Goal: Task Accomplishment & Management: Complete application form

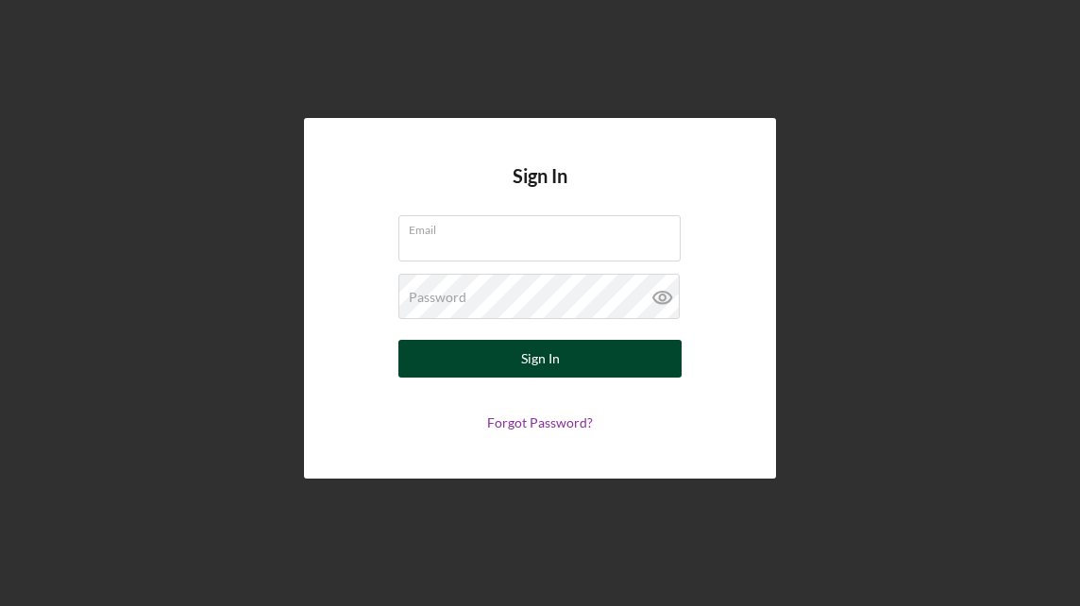
type input "[PERSON_NAME][EMAIL_ADDRESS][DOMAIN_NAME]"
click at [561, 356] on button "Sign In" at bounding box center [539, 359] width 283 height 38
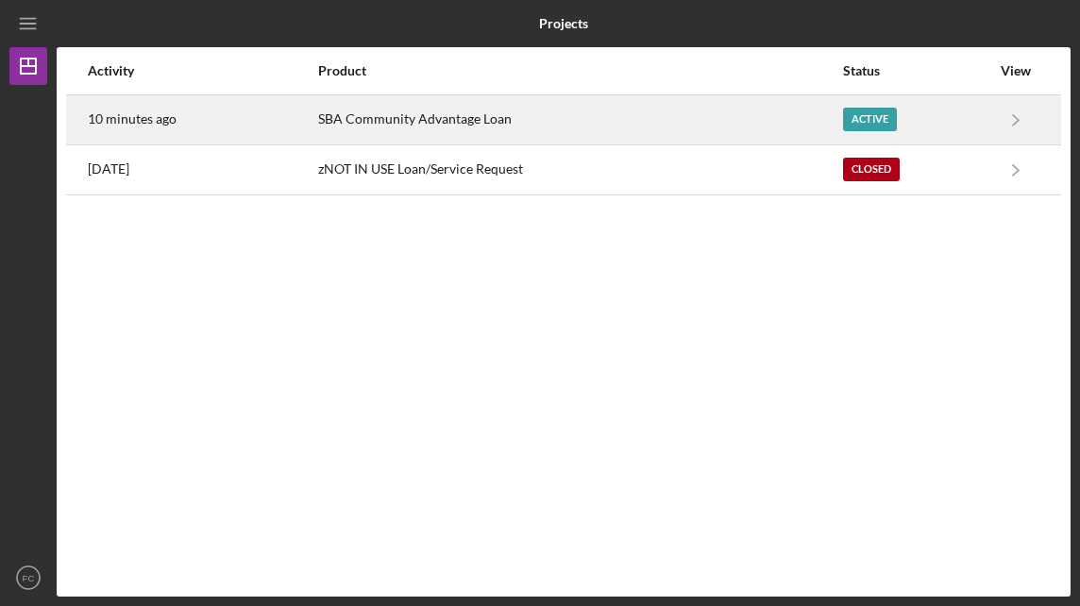
click at [870, 110] on div "Active" at bounding box center [870, 120] width 54 height 24
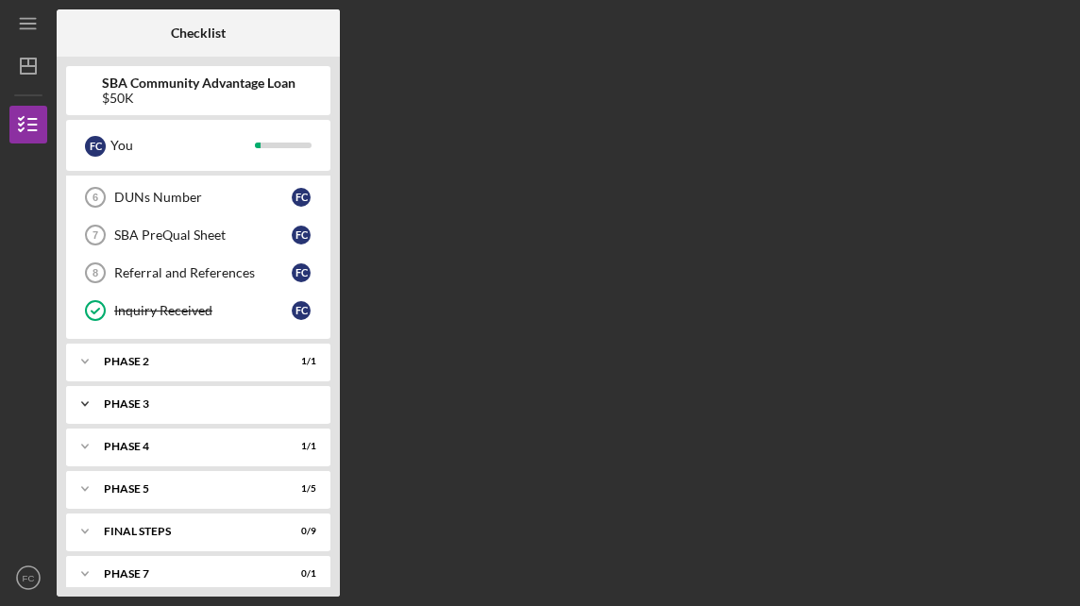
scroll to position [234, 0]
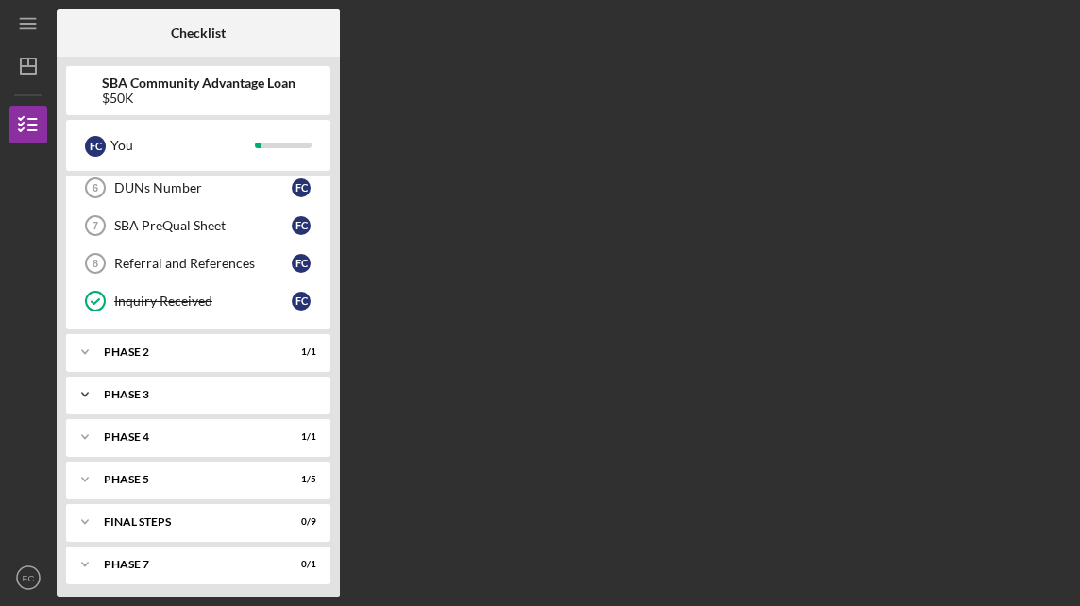
click at [185, 389] on div "Phase 3" at bounding box center [205, 394] width 203 height 11
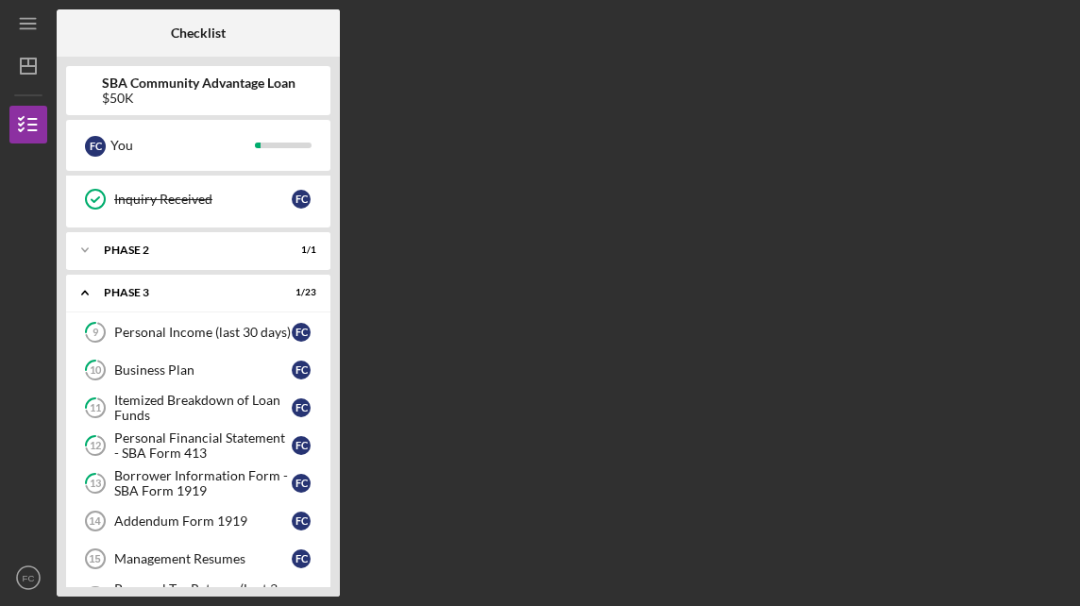
scroll to position [517, 0]
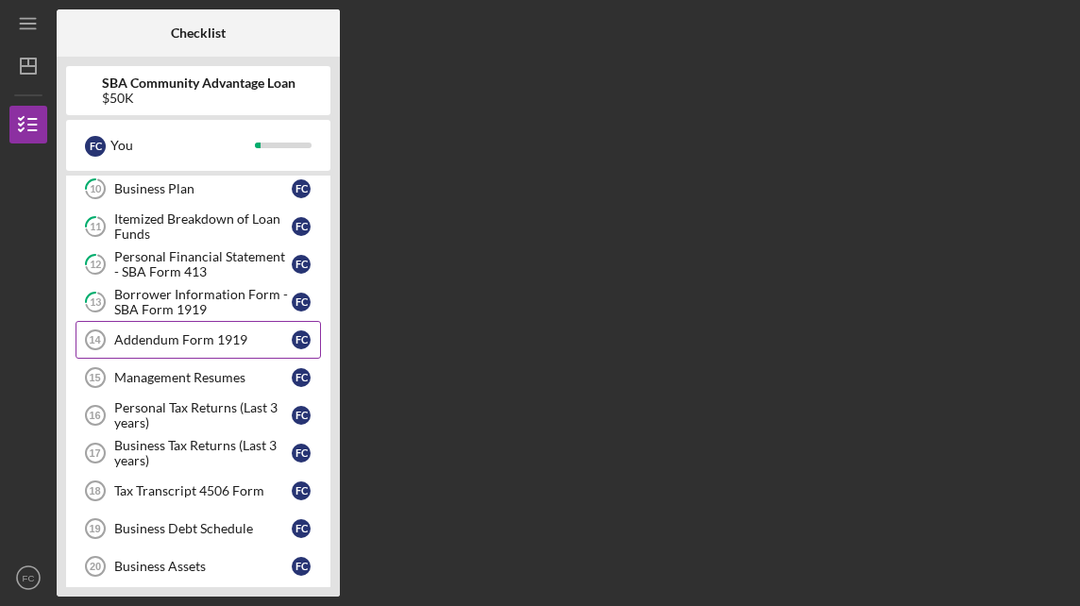
click at [203, 332] on div "Addendum Form 1919" at bounding box center [202, 339] width 177 height 15
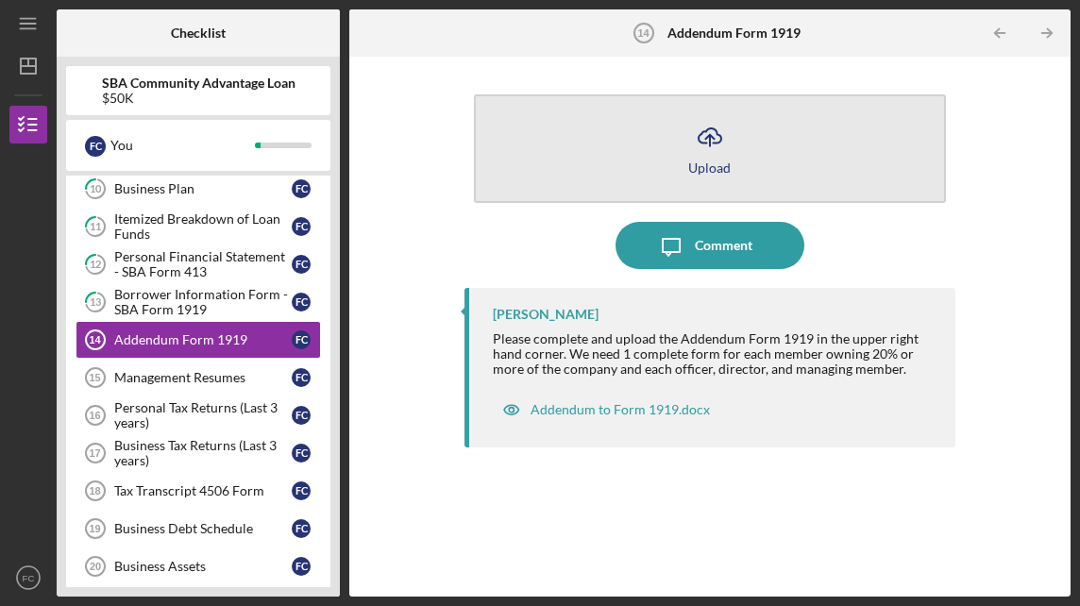
click at [714, 144] on icon "Icon/Upload" at bounding box center [709, 136] width 47 height 47
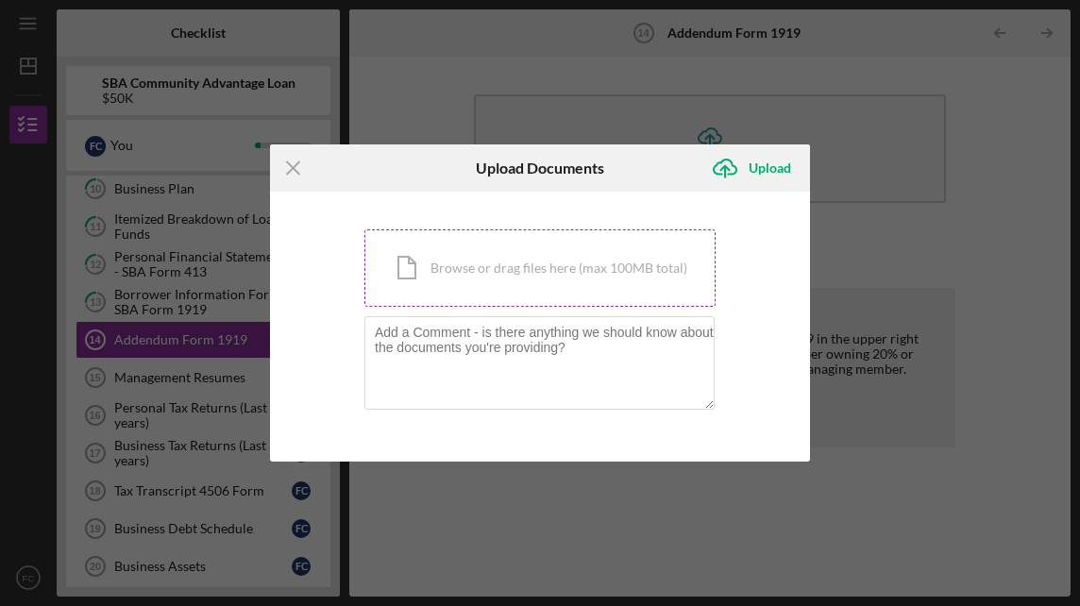
click at [559, 269] on div "Icon/Document Browse or drag files here (max 100MB total) Tap to choose files o…" at bounding box center [539, 267] width 351 height 77
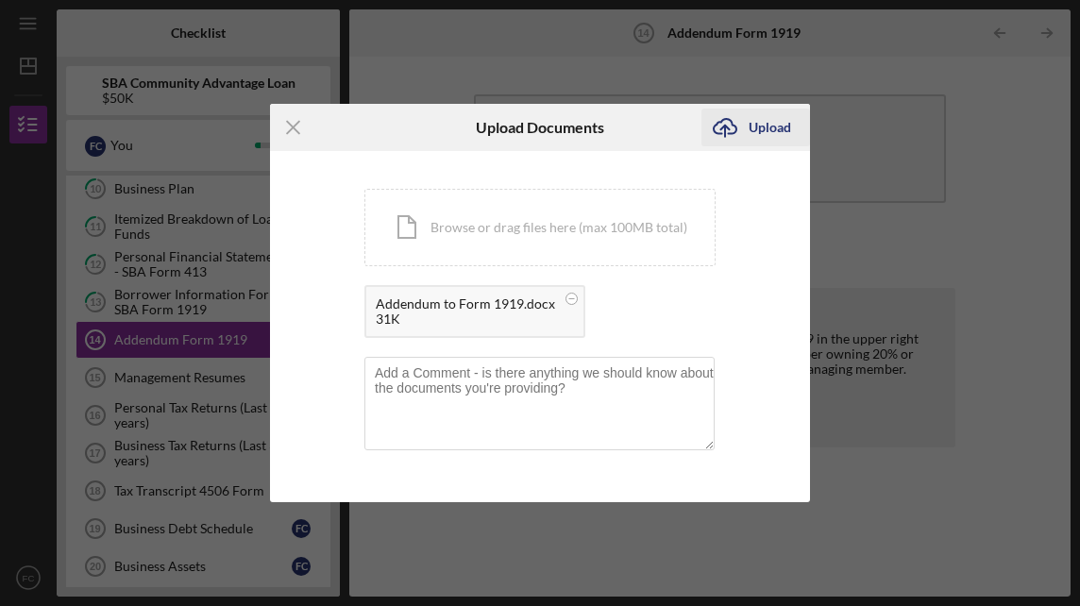
click at [780, 120] on div "Upload" at bounding box center [769, 128] width 42 height 38
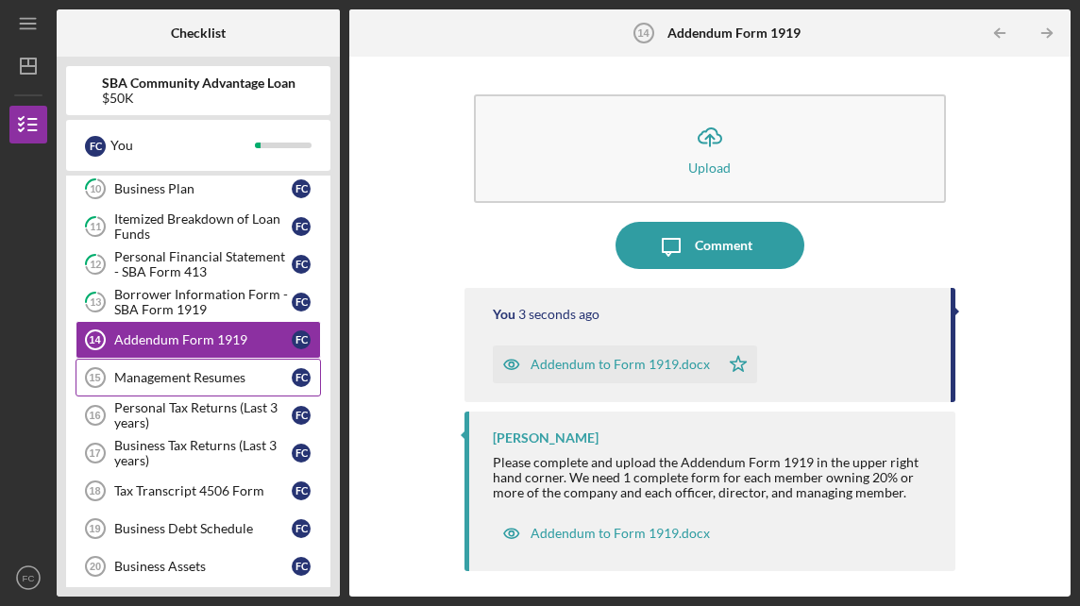
click at [201, 370] on div "Management Resumes" at bounding box center [202, 377] width 177 height 15
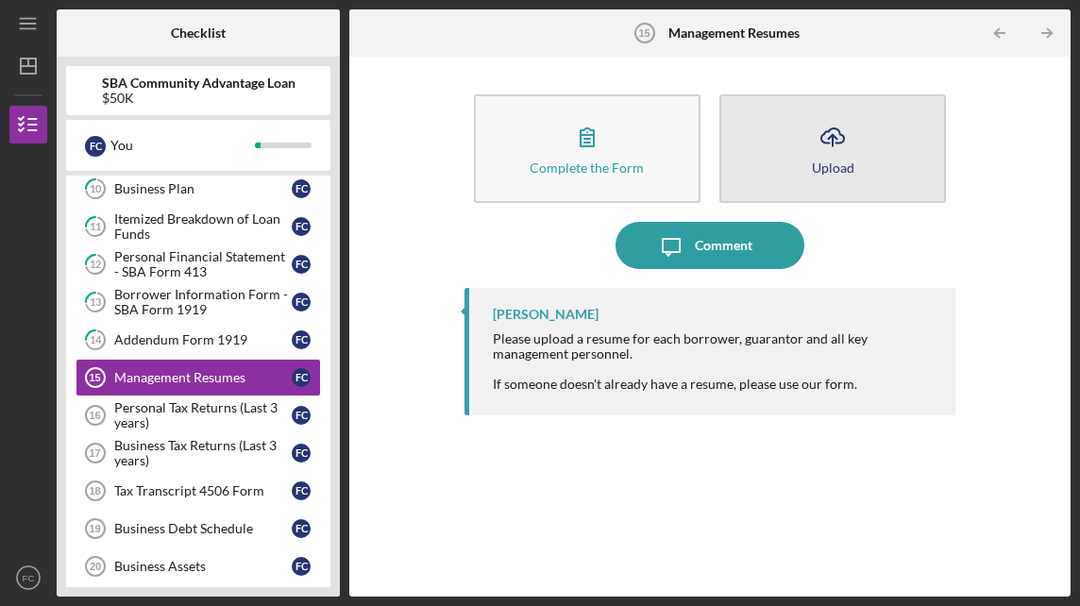
click at [832, 141] on line "button" at bounding box center [832, 140] width 0 height 11
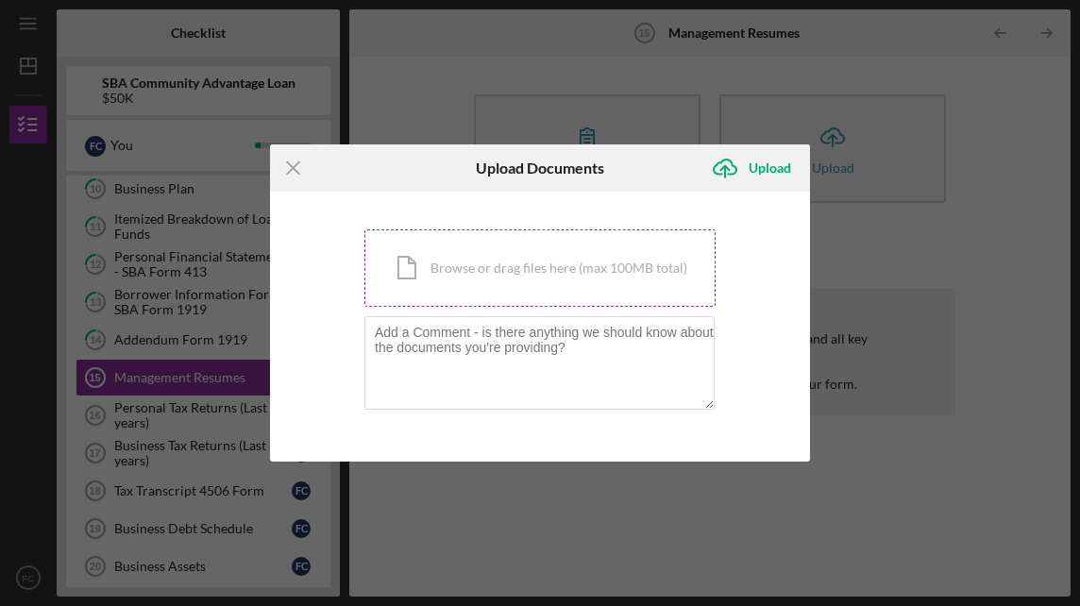
click at [585, 265] on div "Icon/Document Browse or drag files here (max 100MB total) Tap to choose files o…" at bounding box center [539, 267] width 351 height 77
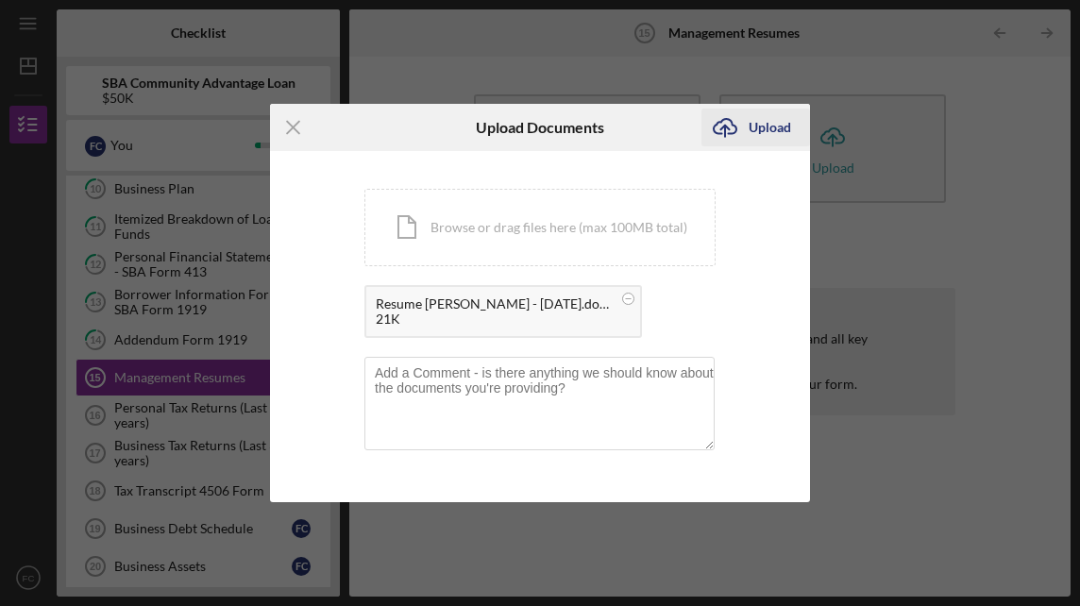
click at [758, 120] on div "Upload" at bounding box center [769, 128] width 42 height 38
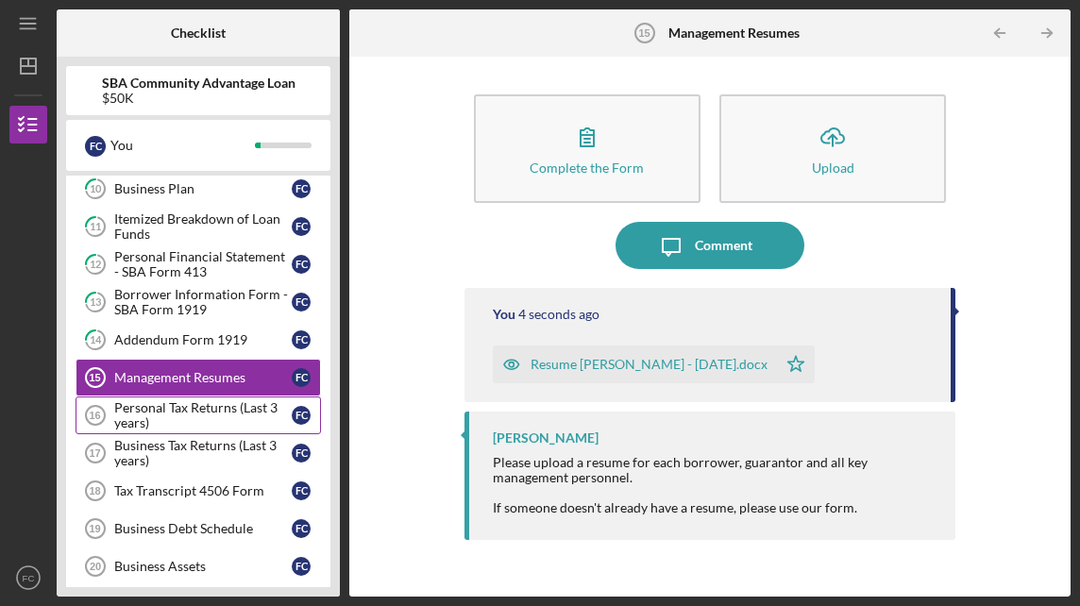
click at [194, 400] on div "Personal Tax Returns (Last 3 years)" at bounding box center [202, 415] width 177 height 30
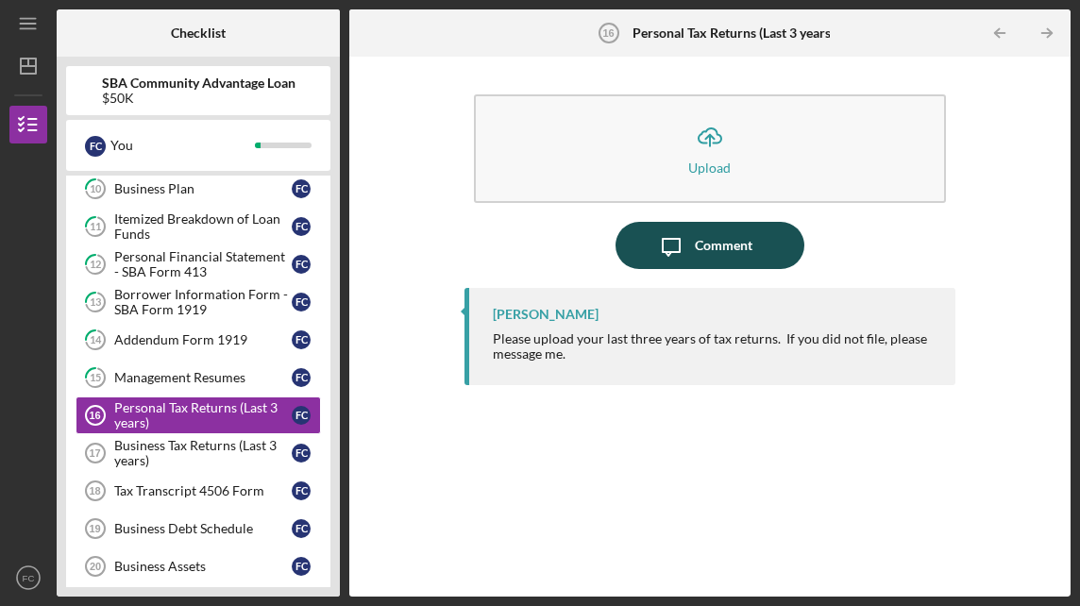
click at [724, 235] on div "Comment" at bounding box center [724, 245] width 58 height 47
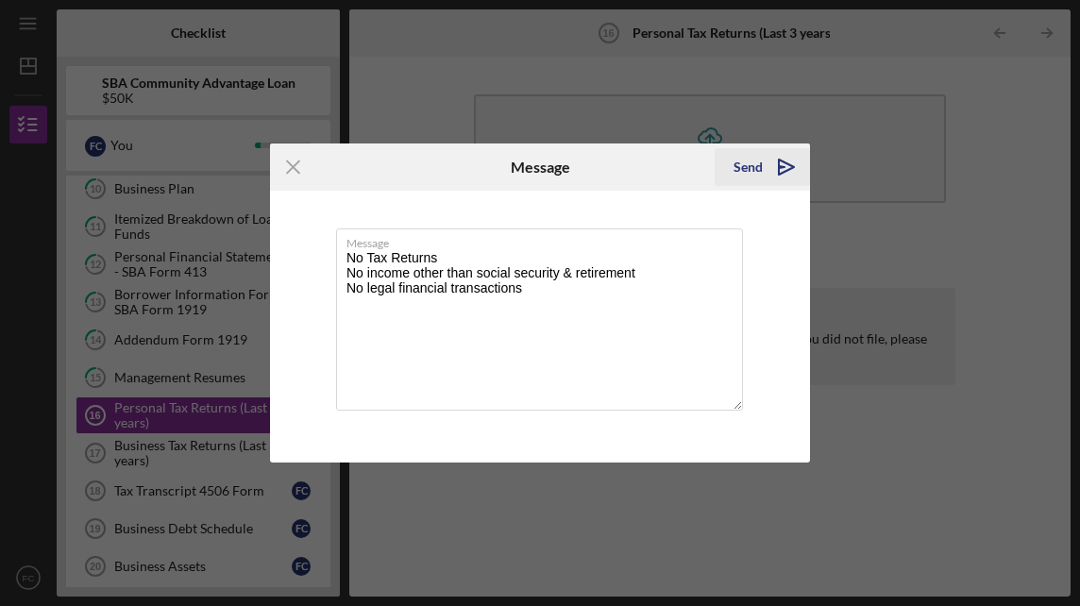
type textarea "No Tax Returns No income other than social security & retirement No legal finan…"
click at [757, 163] on div "Send" at bounding box center [747, 167] width 29 height 38
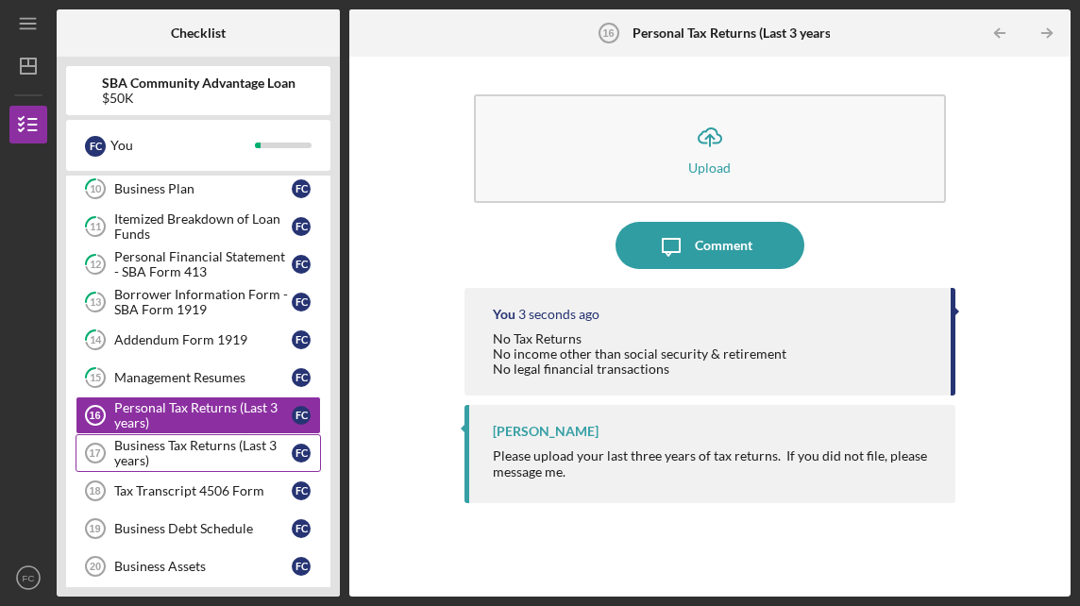
click at [166, 438] on div "Business Tax Returns (Last 3 years)" at bounding box center [202, 453] width 177 height 30
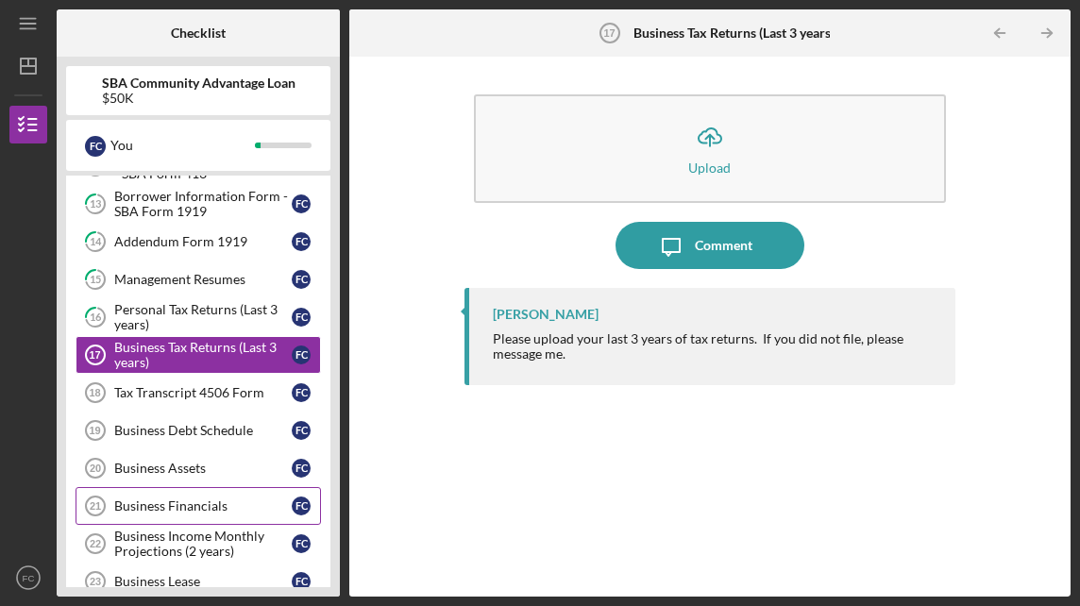
scroll to position [706, 0]
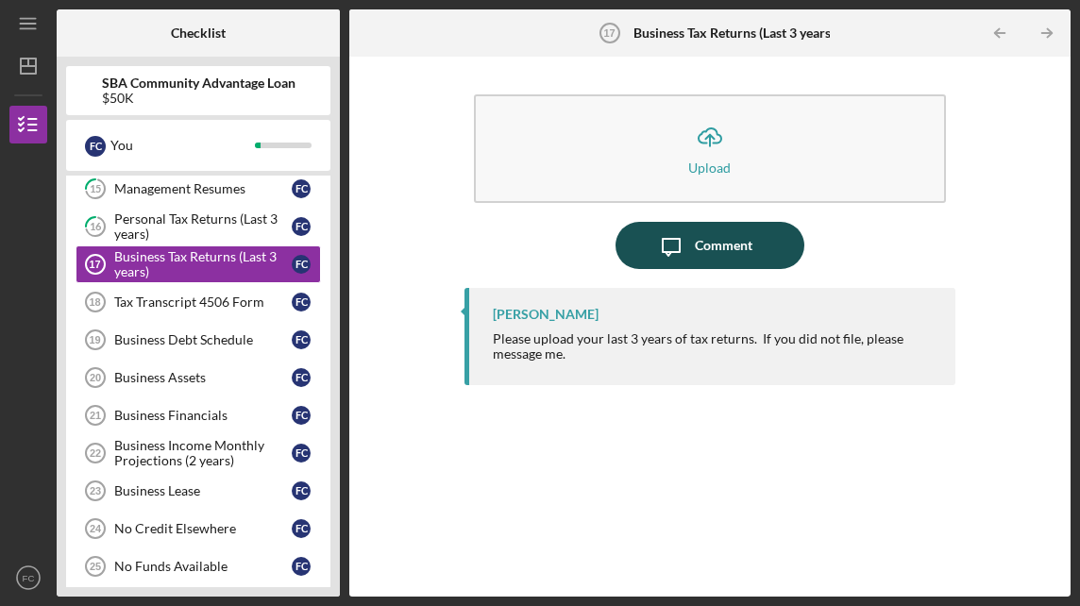
click at [725, 237] on div "Comment" at bounding box center [724, 245] width 58 height 47
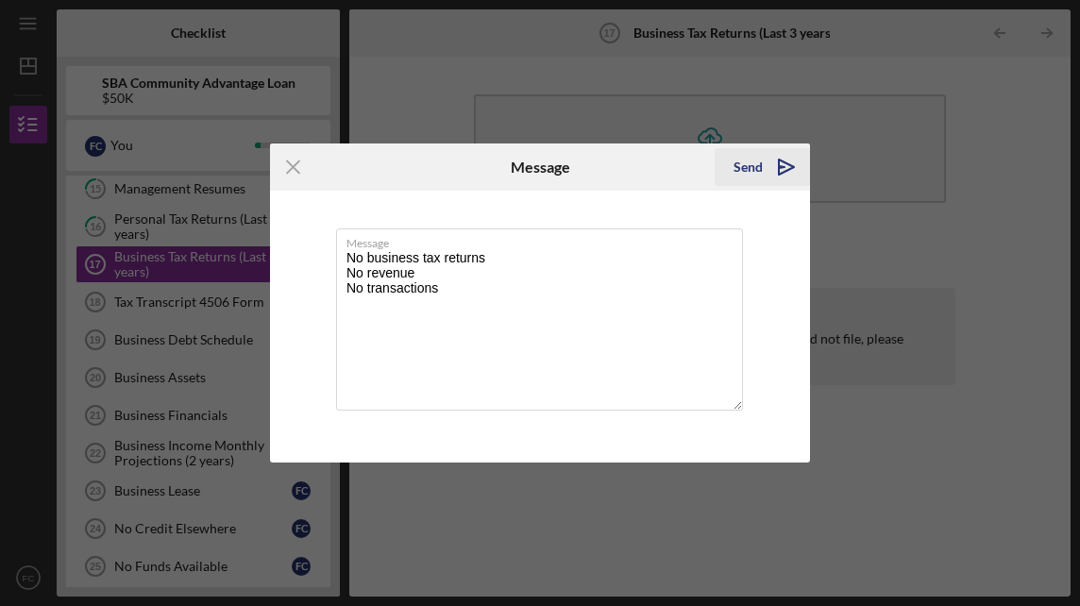
type textarea "No business tax returns No revenue No transactions"
click at [764, 163] on button "Send Icon/icon-invite-send" at bounding box center [762, 167] width 95 height 38
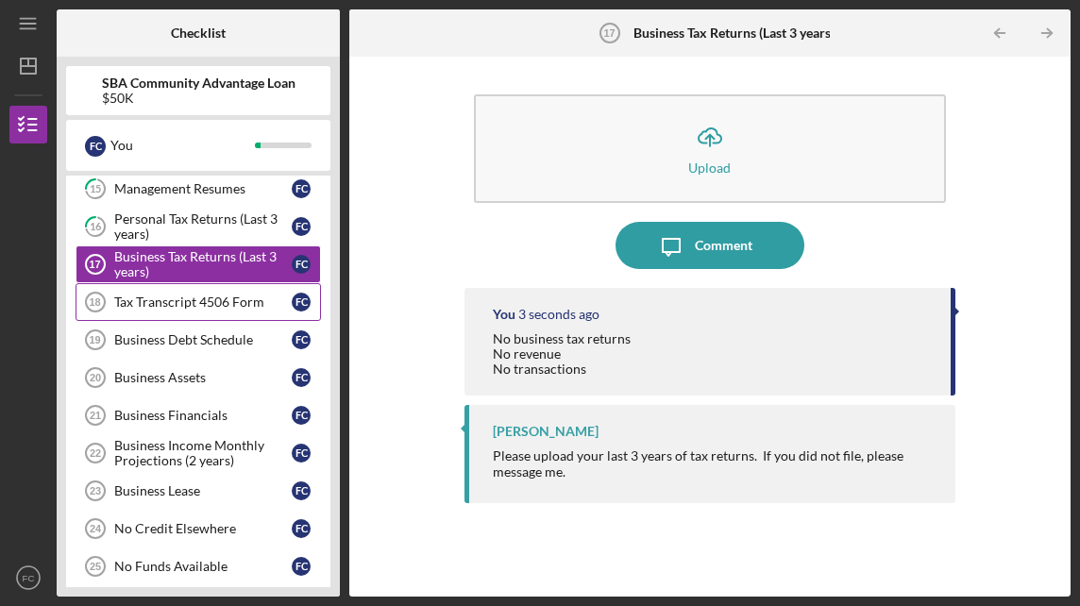
click at [202, 294] on div "Tax Transcript 4506 Form" at bounding box center [202, 301] width 177 height 15
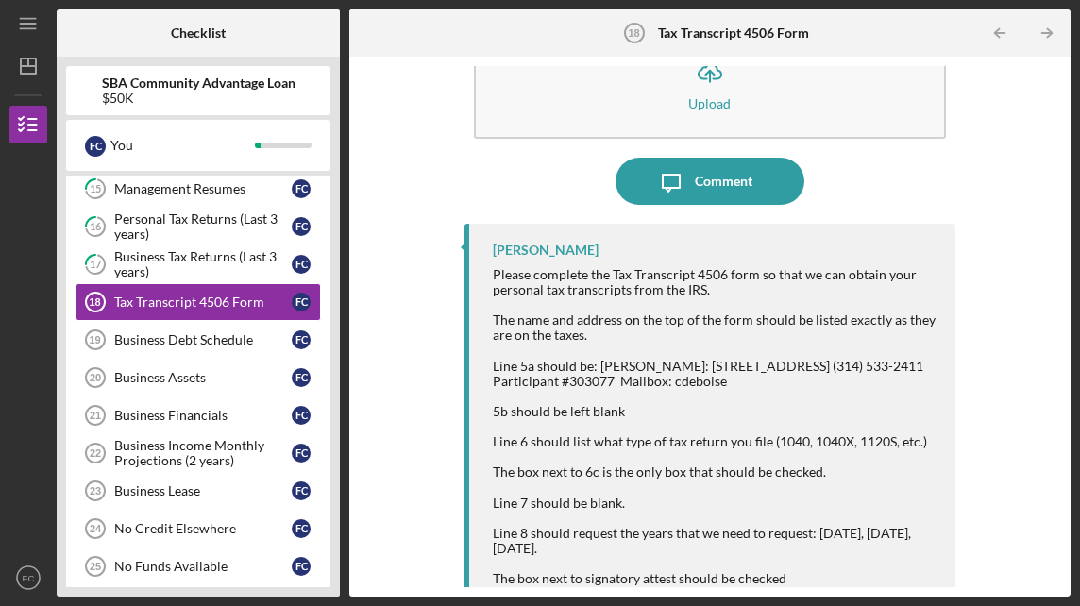
scroll to position [134, 0]
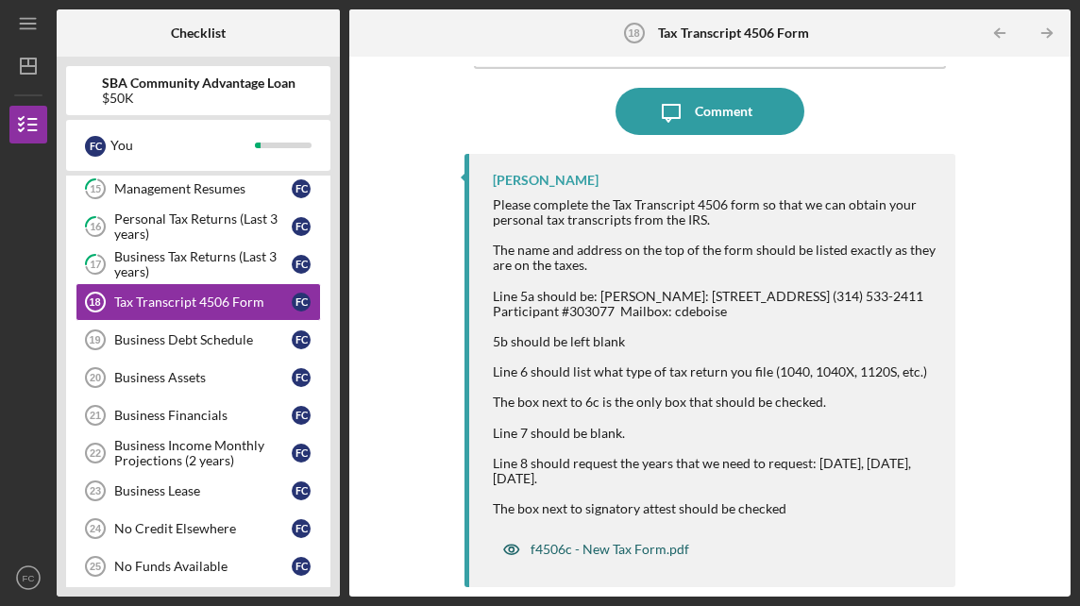
click at [636, 547] on div "f4506c - New Tax Form.pdf" at bounding box center [609, 549] width 159 height 15
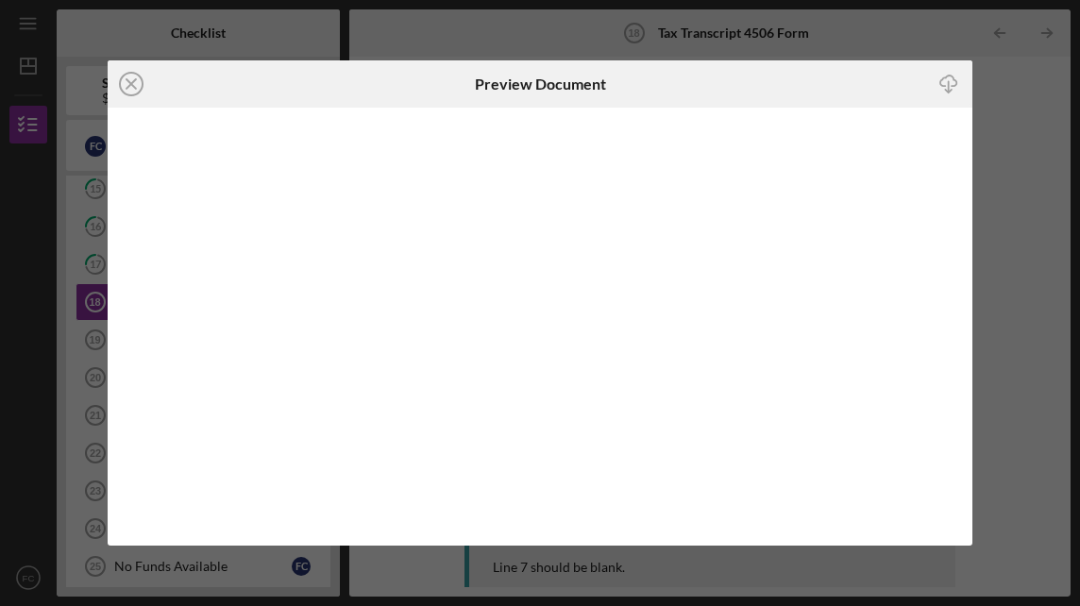
scroll to position [134, 0]
click at [883, 33] on div "Icon/Close Preview Document Icon/Download" at bounding box center [540, 303] width 1080 height 606
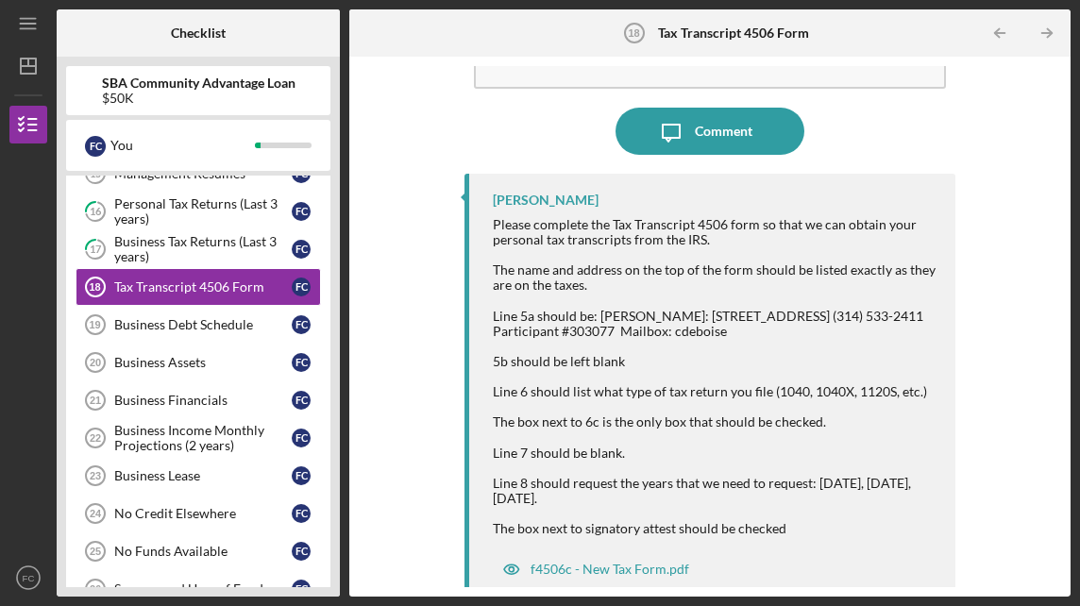
scroll to position [134, 0]
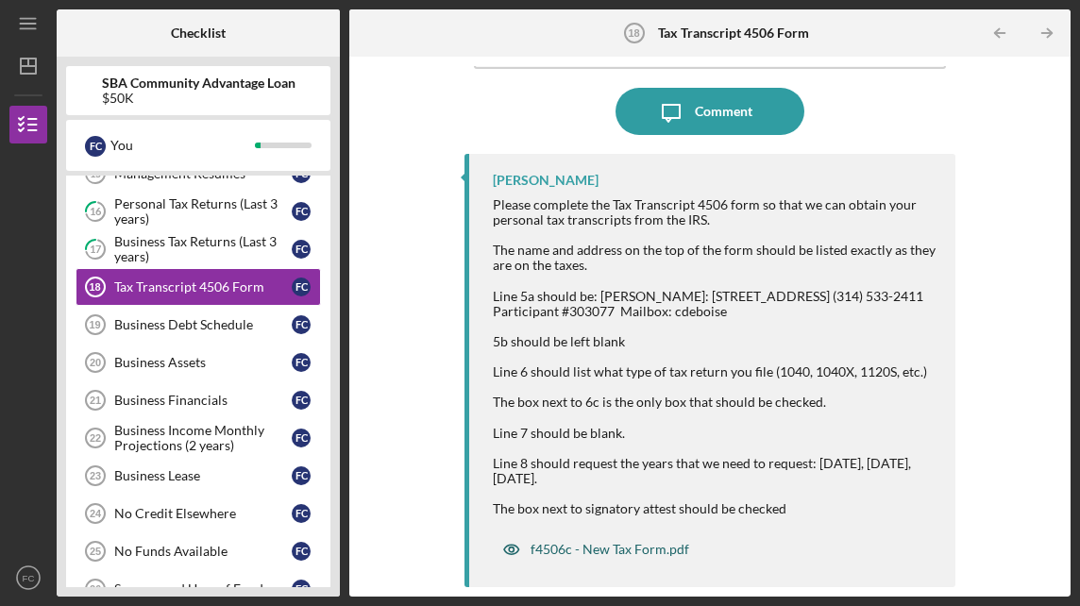
click at [607, 546] on div "f4506c - New Tax Form.pdf" at bounding box center [609, 549] width 159 height 15
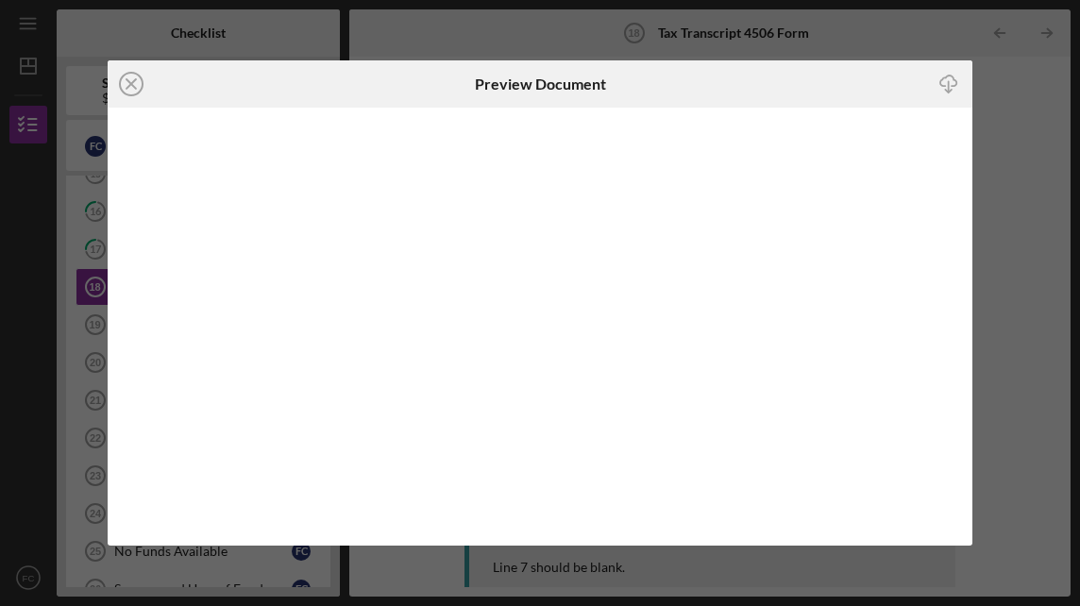
click at [272, 19] on div "Icon/Close Preview Document Icon/Download" at bounding box center [540, 303] width 1080 height 606
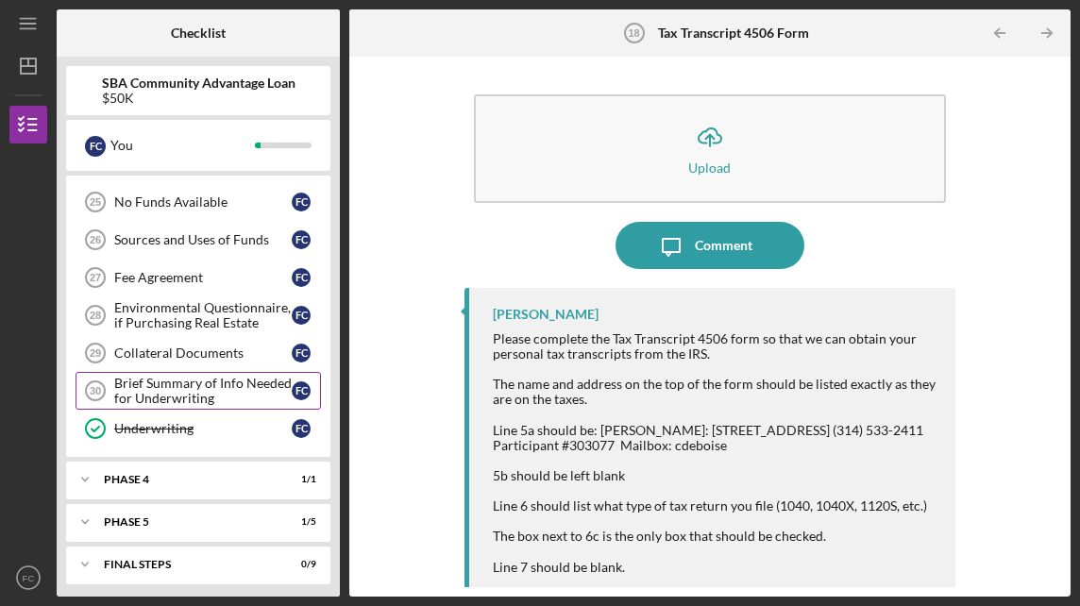
scroll to position [1099, 0]
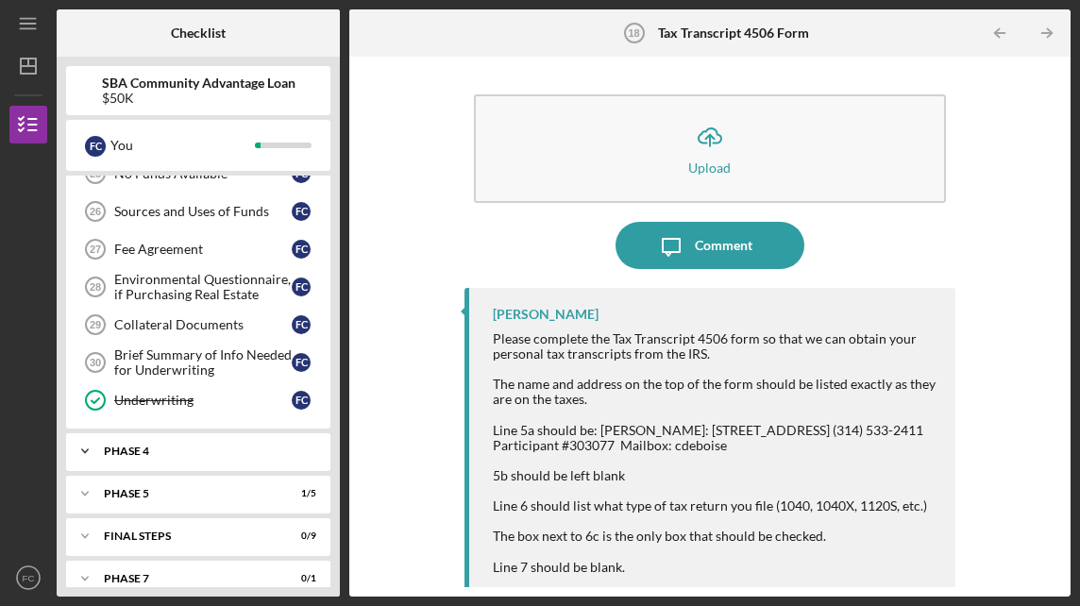
click at [223, 446] on div "Phase 4" at bounding box center [205, 451] width 203 height 11
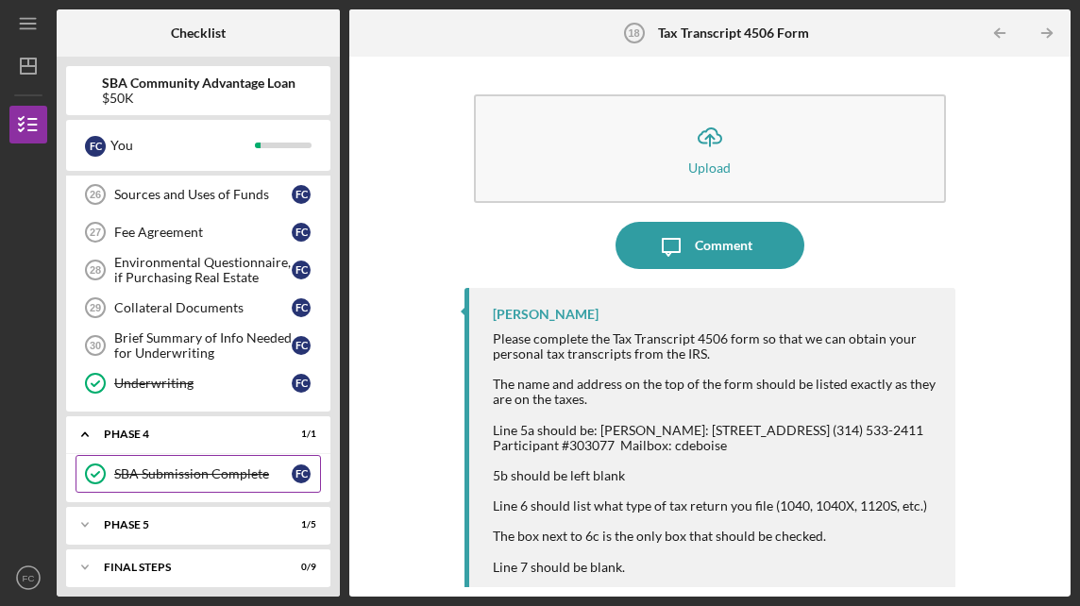
scroll to position [1146, 0]
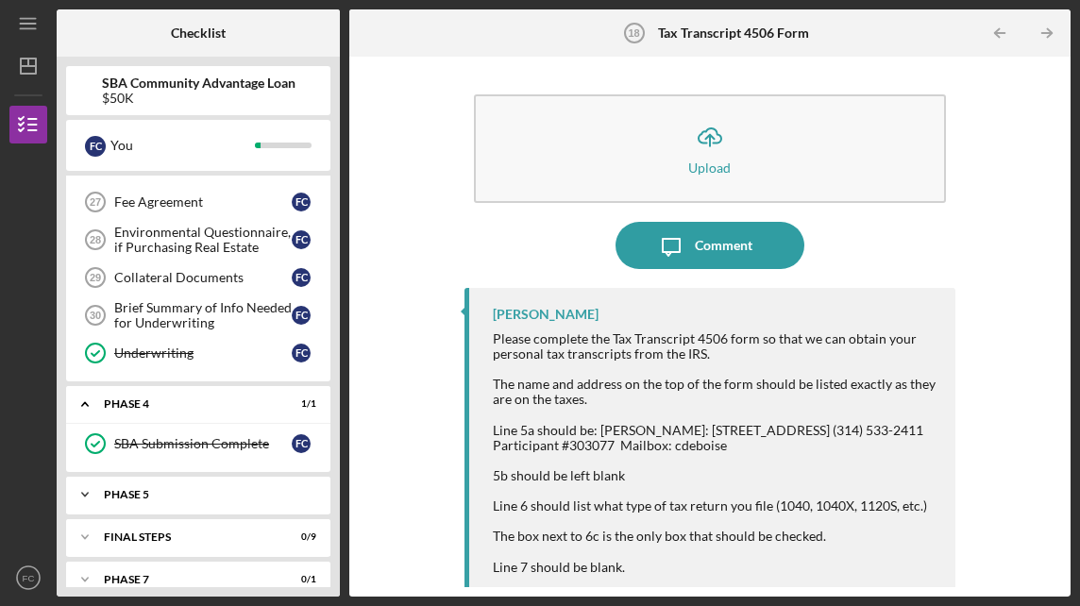
click at [194, 489] on div "Phase 5" at bounding box center [205, 494] width 203 height 11
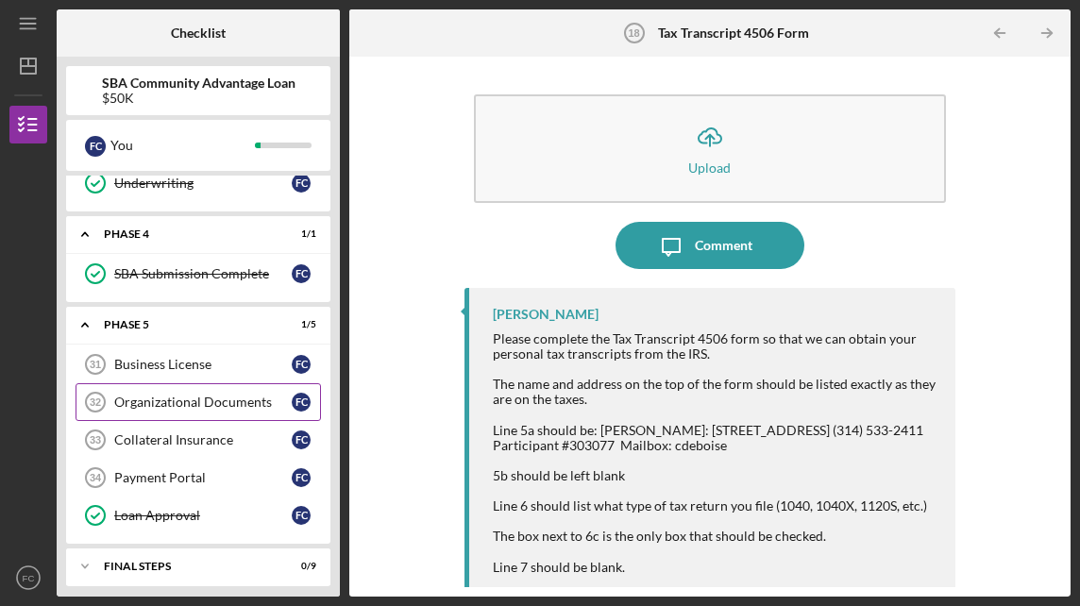
scroll to position [1335, 0]
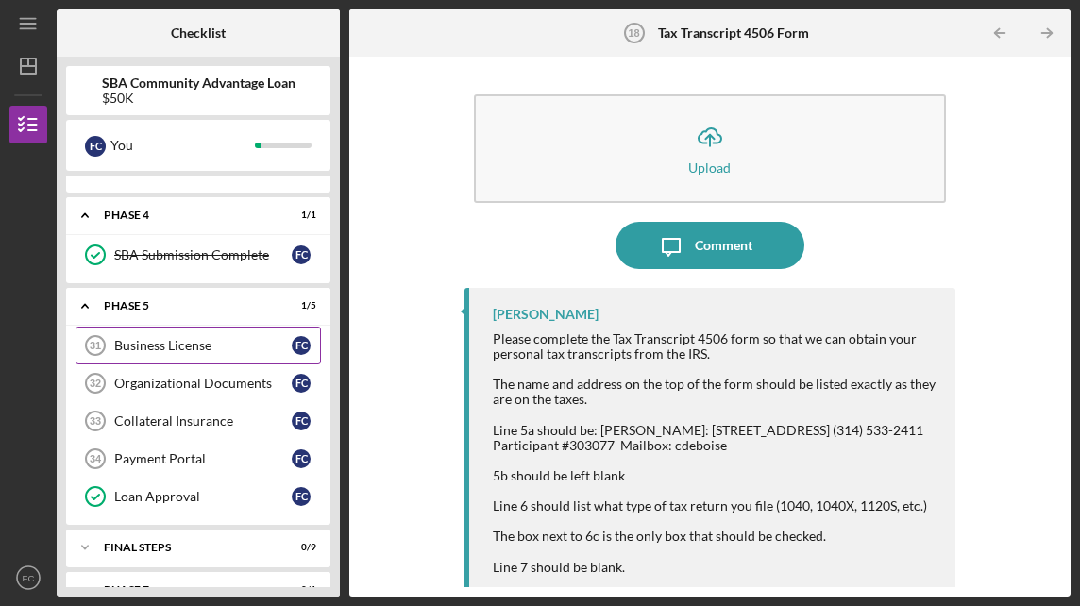
click at [190, 338] on div "Business License" at bounding box center [202, 345] width 177 height 15
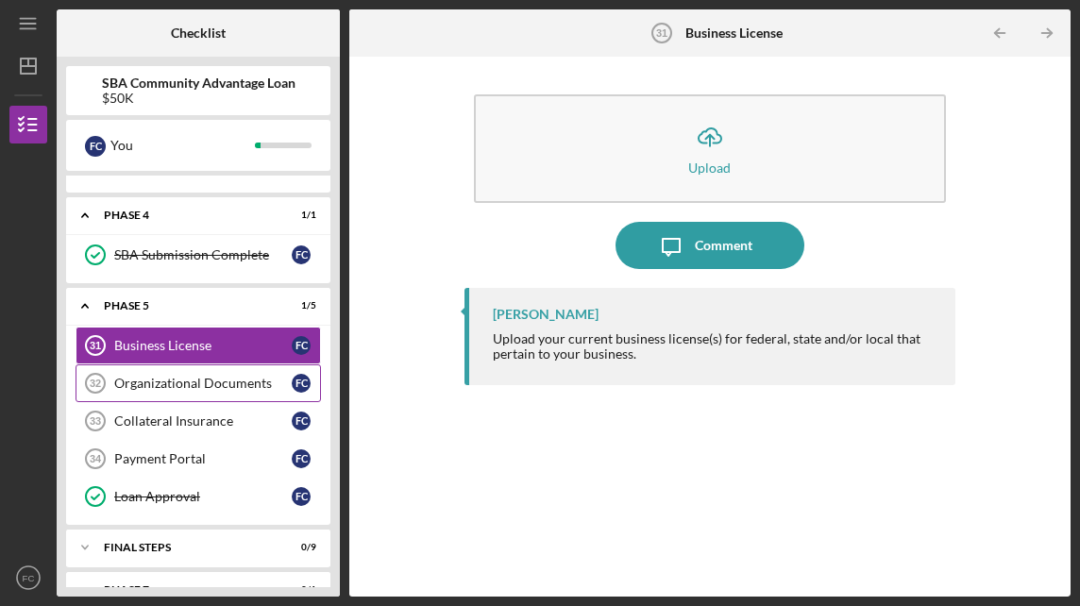
click at [199, 376] on div "Organizational Documents" at bounding box center [202, 383] width 177 height 15
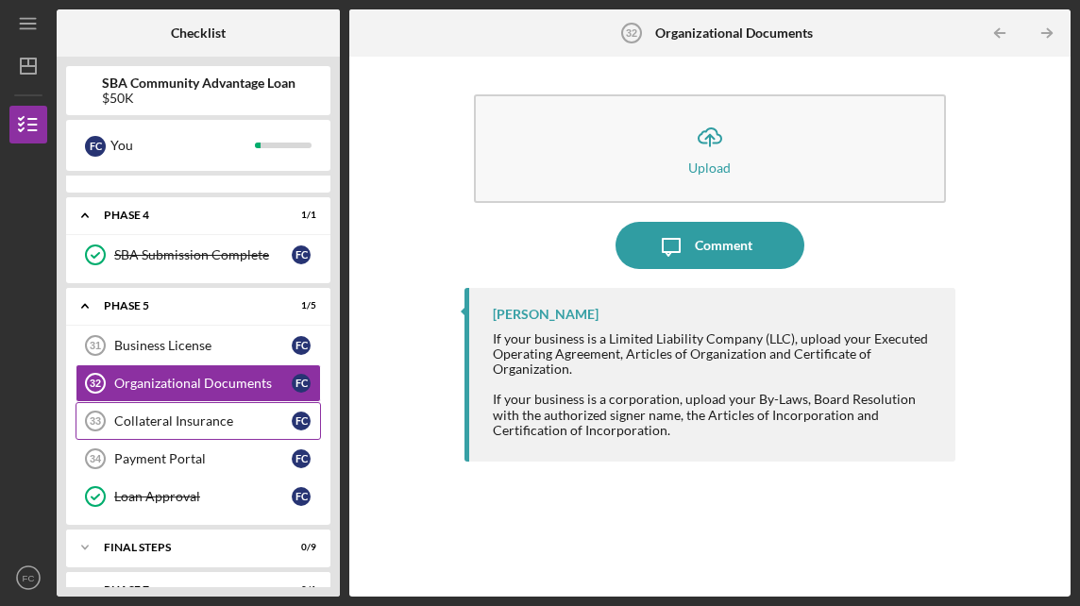
click at [205, 402] on link "Collateral Insurance 33 Collateral Insurance F C" at bounding box center [198, 421] width 245 height 38
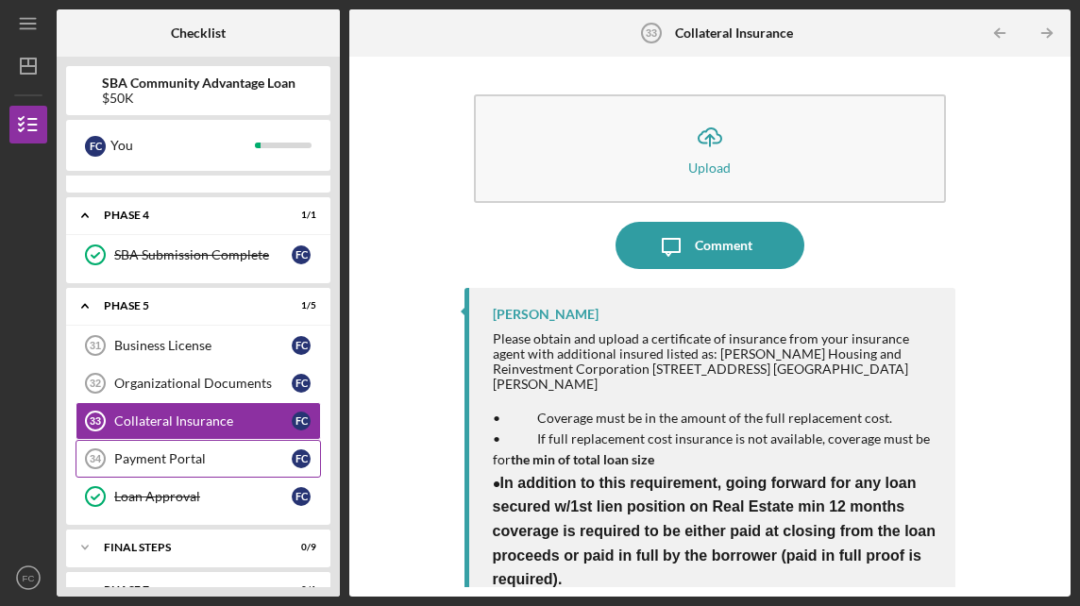
click at [211, 451] on div "Payment Portal" at bounding box center [202, 458] width 177 height 15
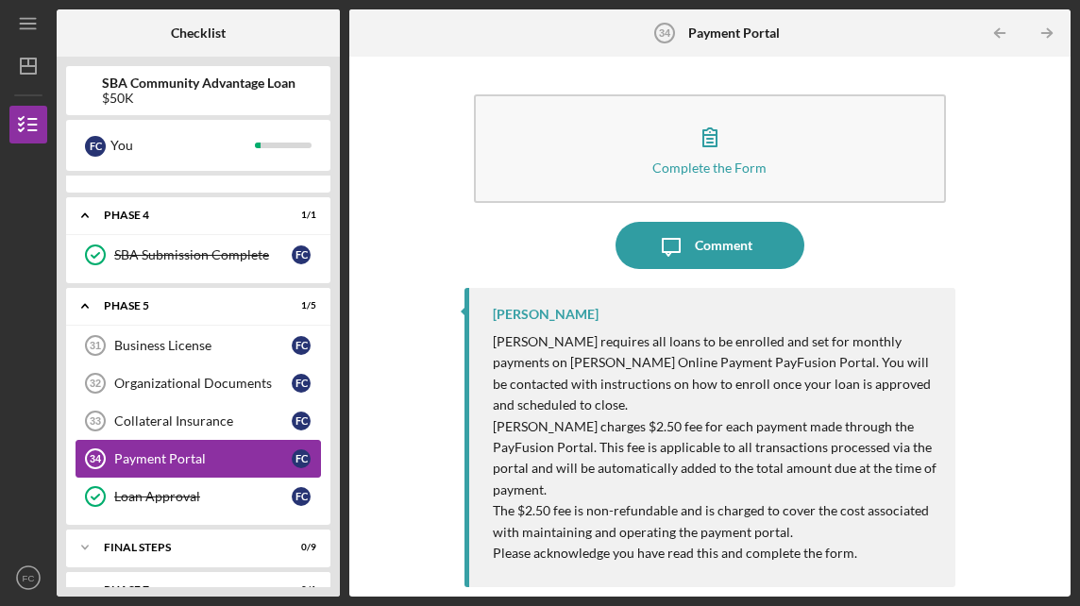
scroll to position [1341, 0]
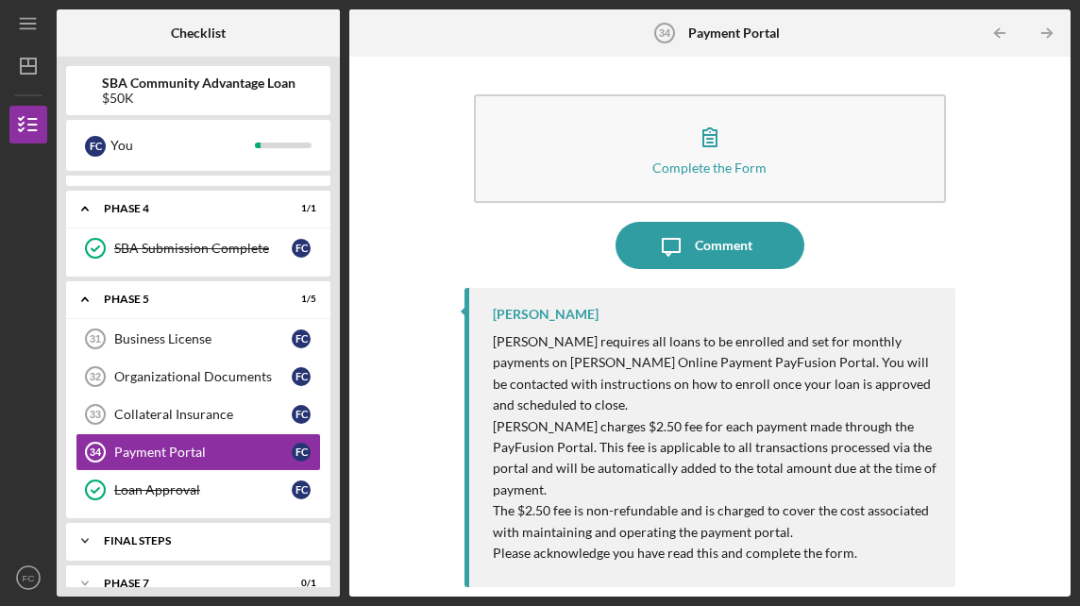
click at [218, 522] on div "Icon/Expander FINAL STEPS 0 / 9" at bounding box center [198, 541] width 264 height 38
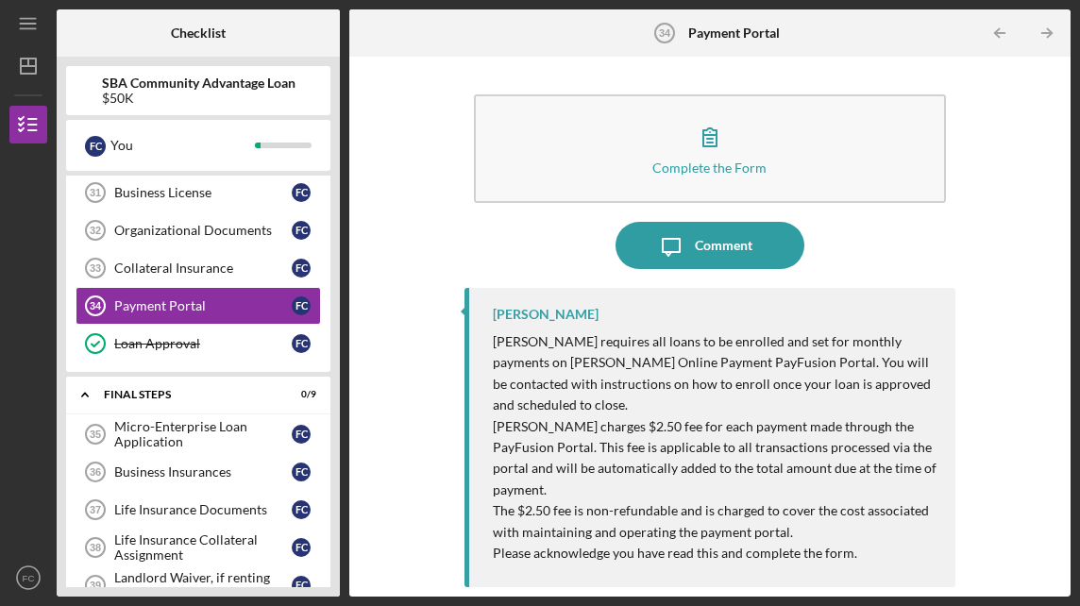
scroll to position [1624, 0]
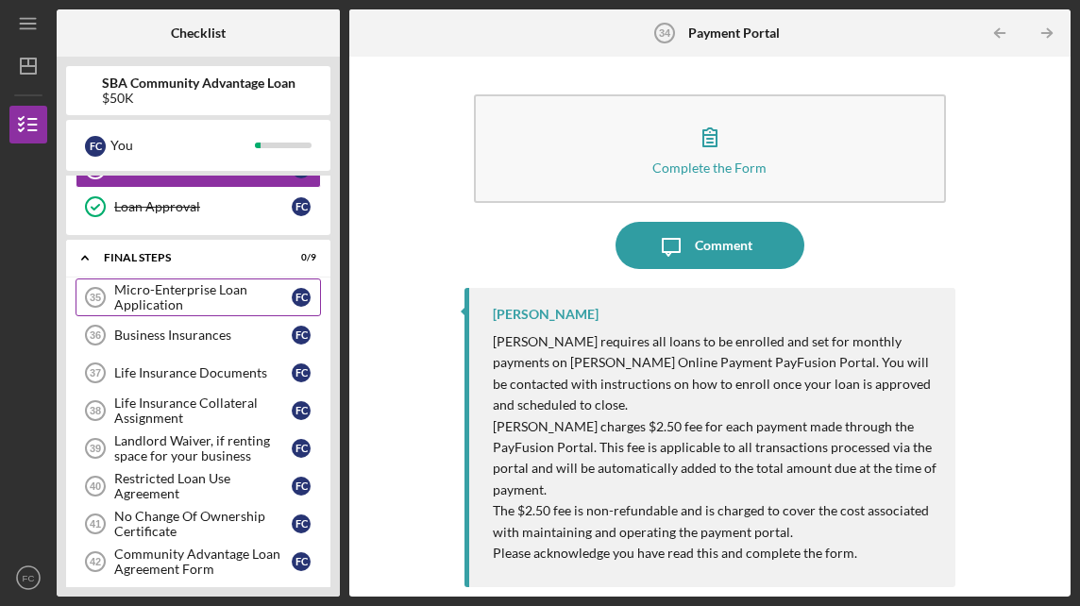
click at [207, 282] on div "Micro-Enterprise Loan Application" at bounding box center [202, 297] width 177 height 30
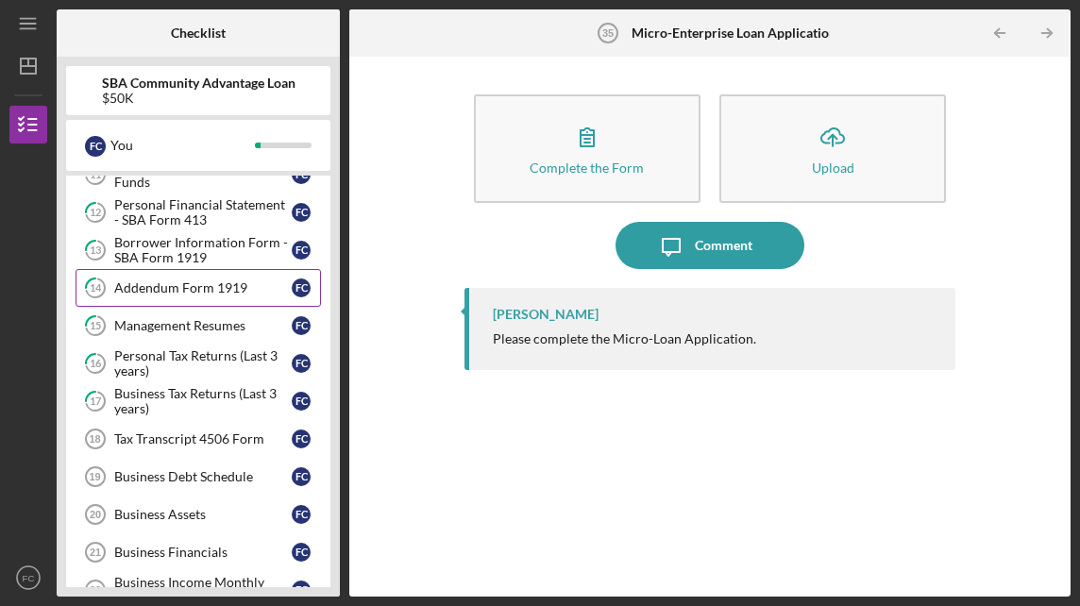
scroll to position [553, 0]
